Goal: Task Accomplishment & Management: Manage account settings

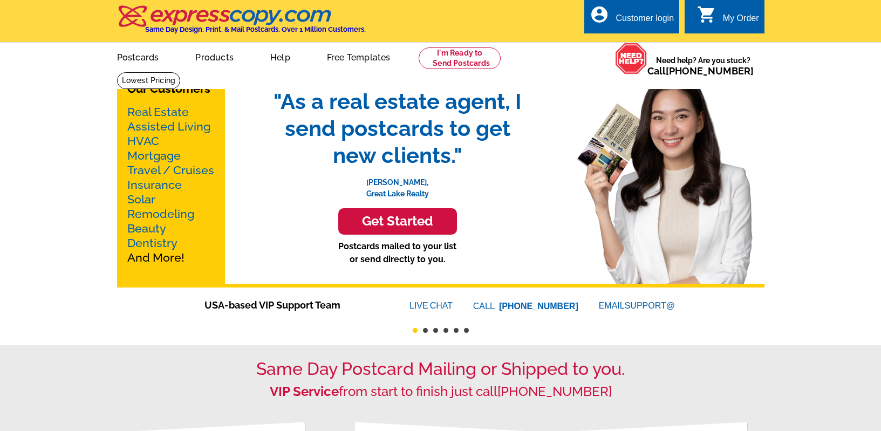
click at [633, 16] on div "Customer login" at bounding box center [645, 20] width 58 height 15
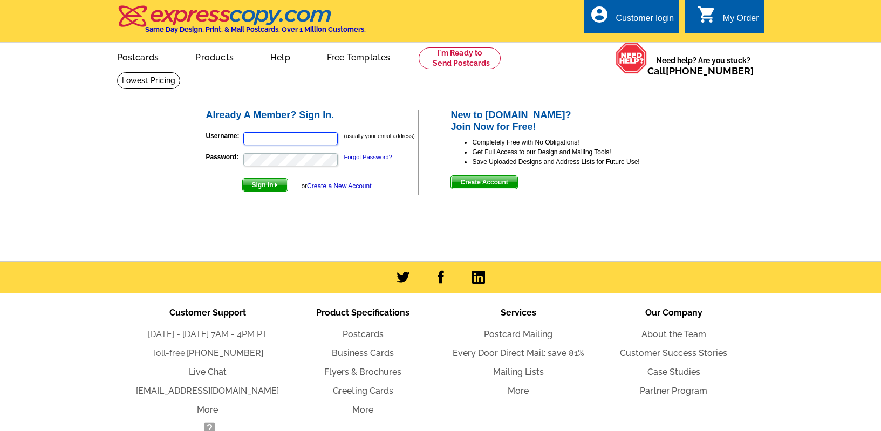
click at [283, 138] on input "Username:" at bounding box center [290, 138] width 94 height 13
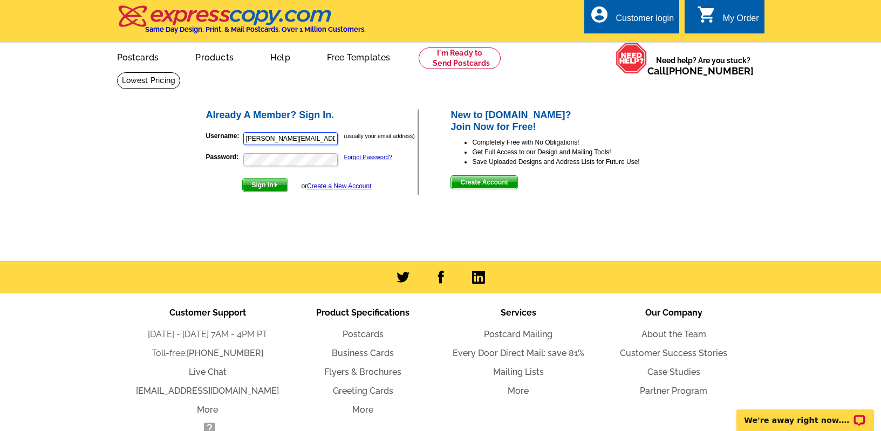
type input "katie@rewinterpark.com"
click at [242, 178] on button "Sign In" at bounding box center [265, 185] width 46 height 14
